Goal: Browse casually

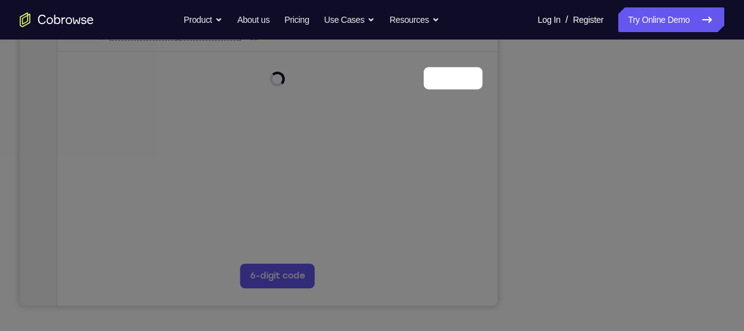
scroll to position [170, 0]
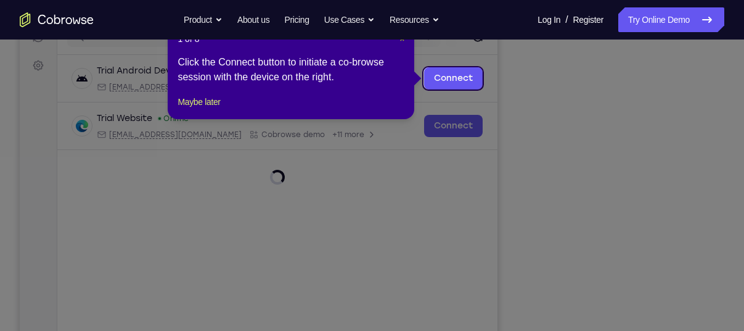
click at [402, 40] on span "×" at bounding box center [402, 39] width 5 height 10
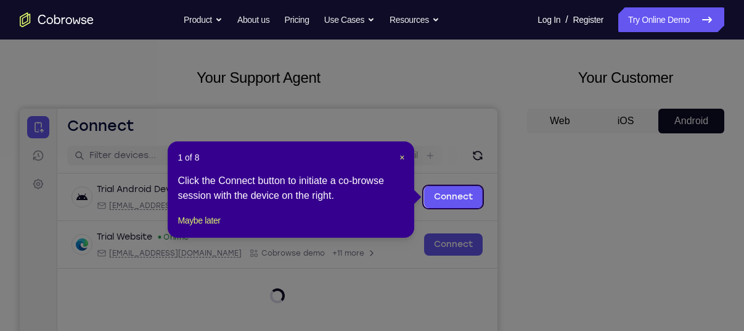
scroll to position [51, 0]
click at [408, 157] on div "1 of 8 × Click the Connect button to initiate a co-browse session with the devi…" at bounding box center [291, 190] width 247 height 96
click at [403, 157] on span "×" at bounding box center [402, 158] width 5 height 10
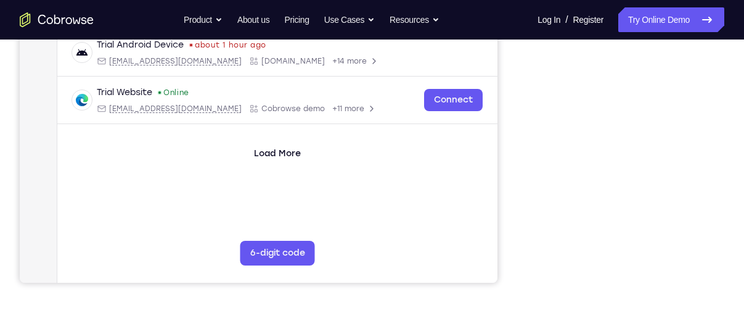
scroll to position [287, 0]
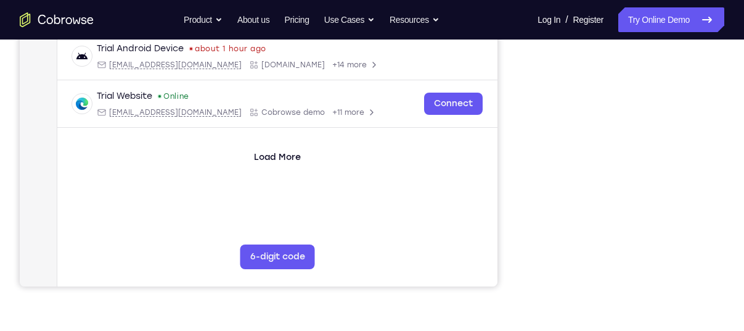
click at [524, 143] on div "Your Support Agent Your Customer Web iOS Android" at bounding box center [372, 59] width 705 height 456
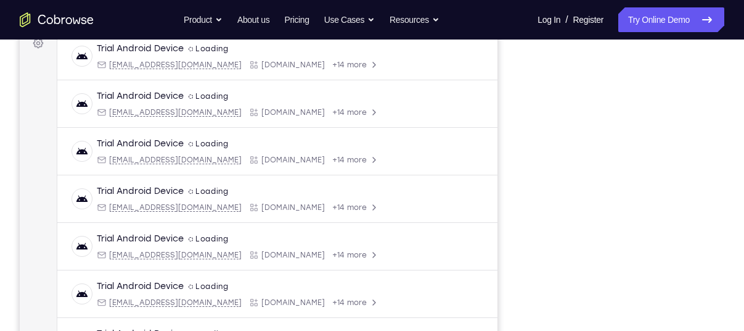
scroll to position [197, 0]
